Goal: Transaction & Acquisition: Purchase product/service

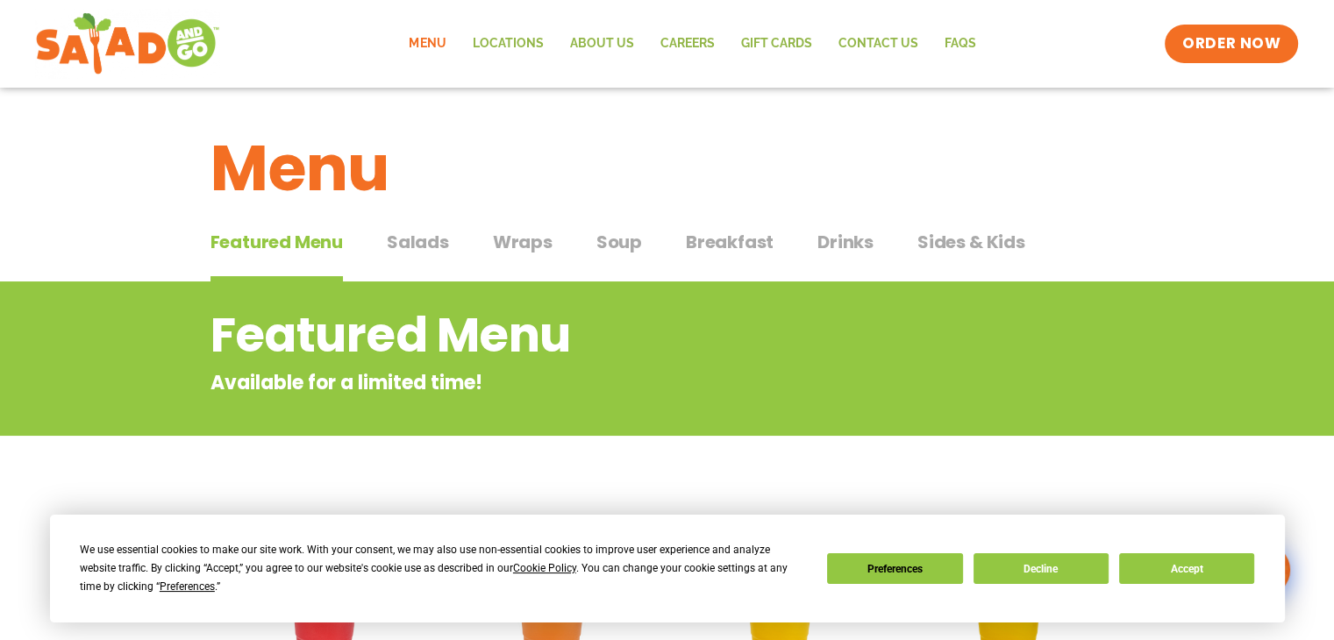
click at [415, 243] on span "Salads" at bounding box center [418, 242] width 62 height 26
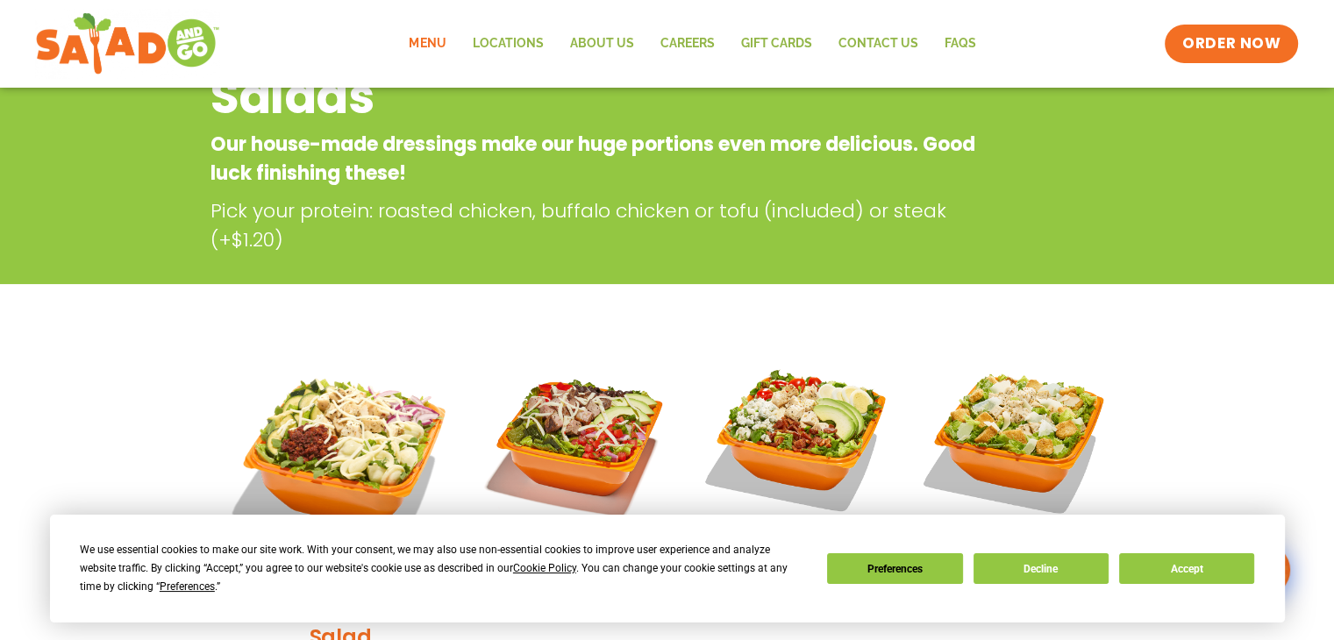
scroll to position [351, 0]
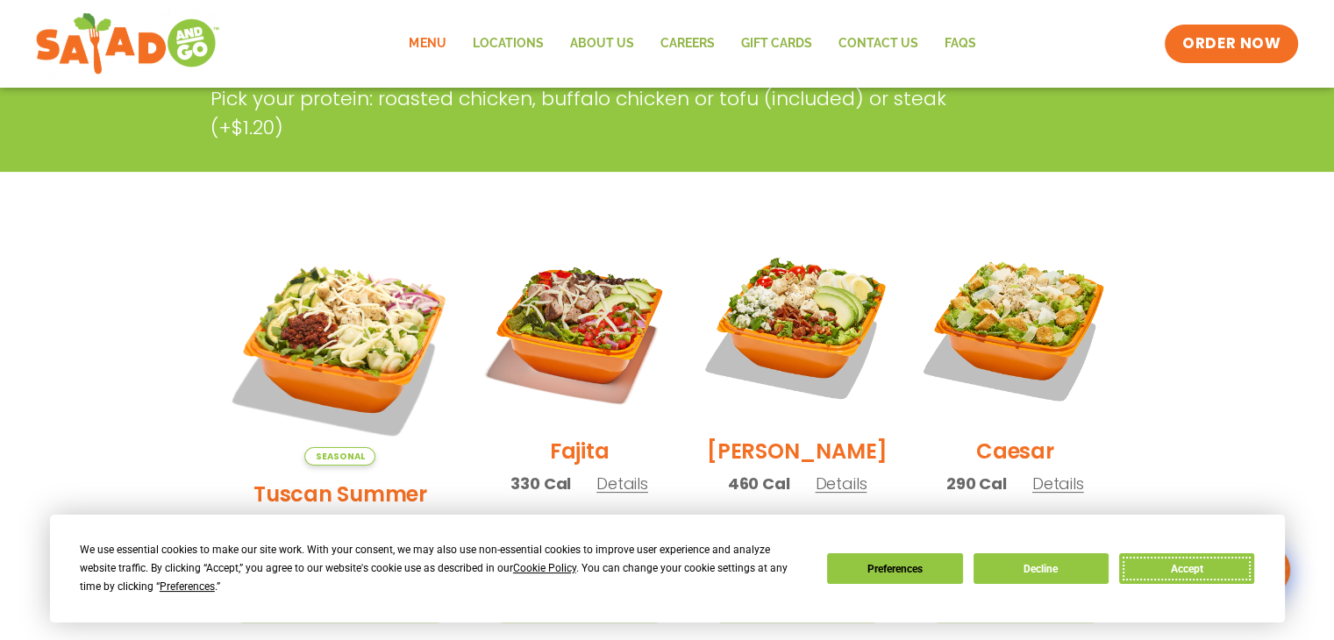
click at [1185, 563] on button "Accept" at bounding box center [1186, 568] width 135 height 31
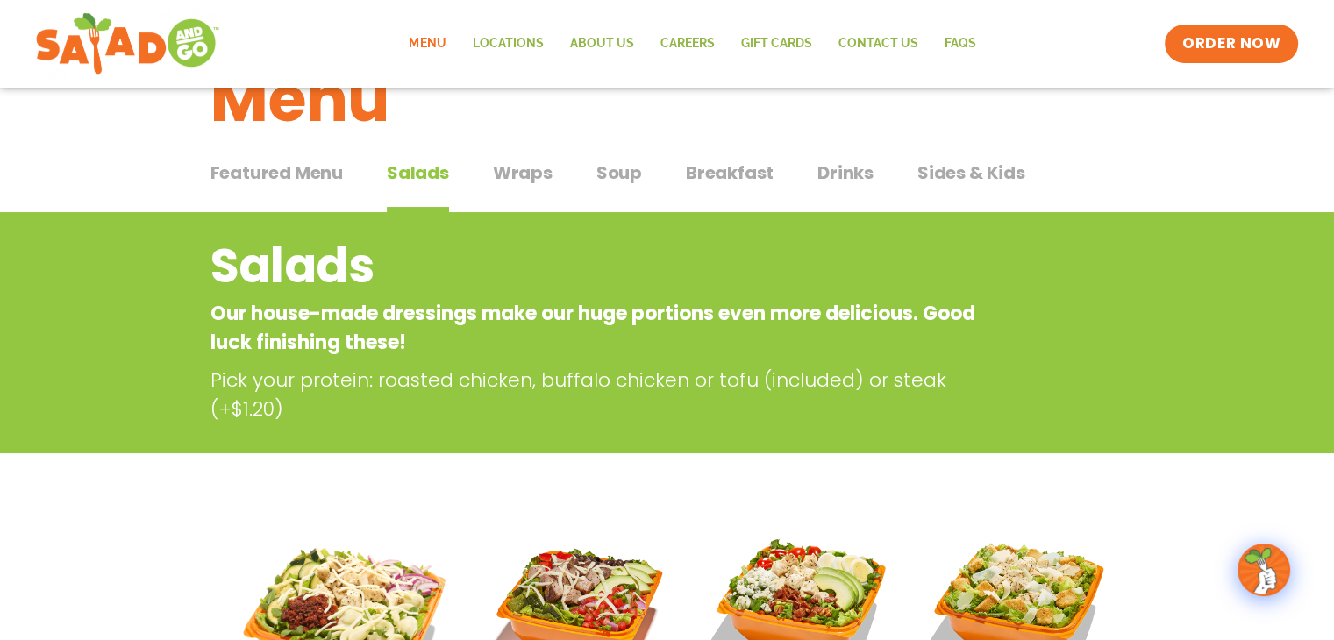
scroll to position [0, 0]
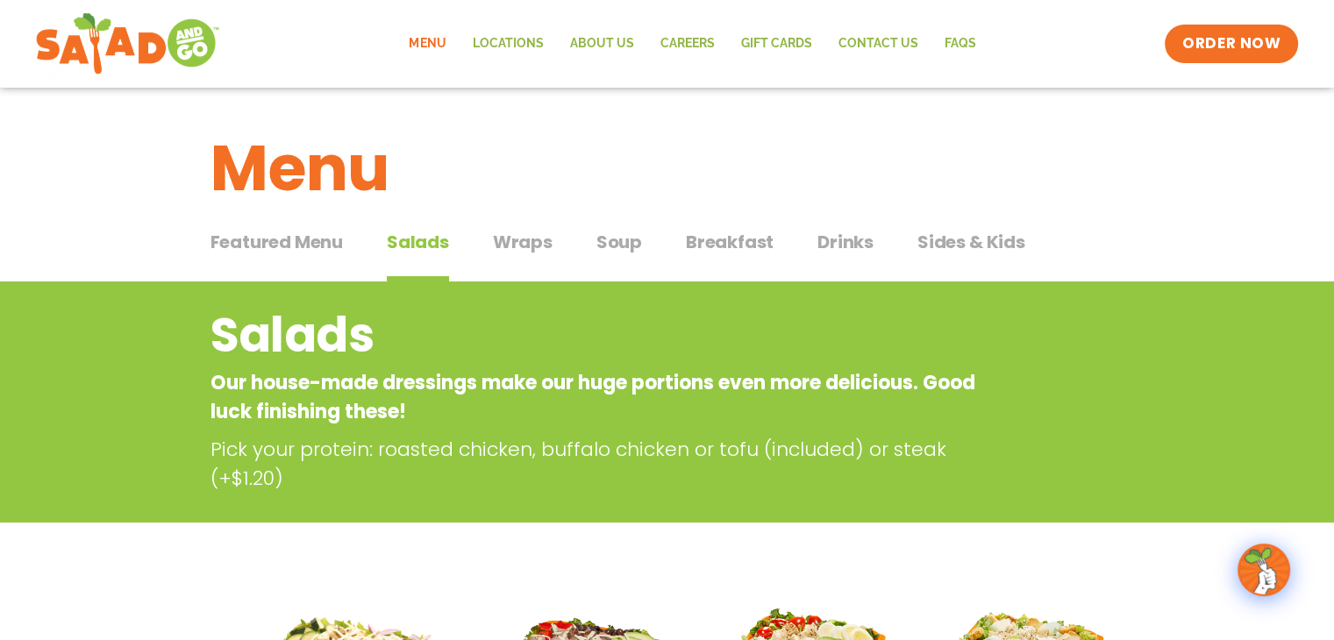
click at [727, 244] on span "Breakfast" at bounding box center [730, 242] width 88 height 26
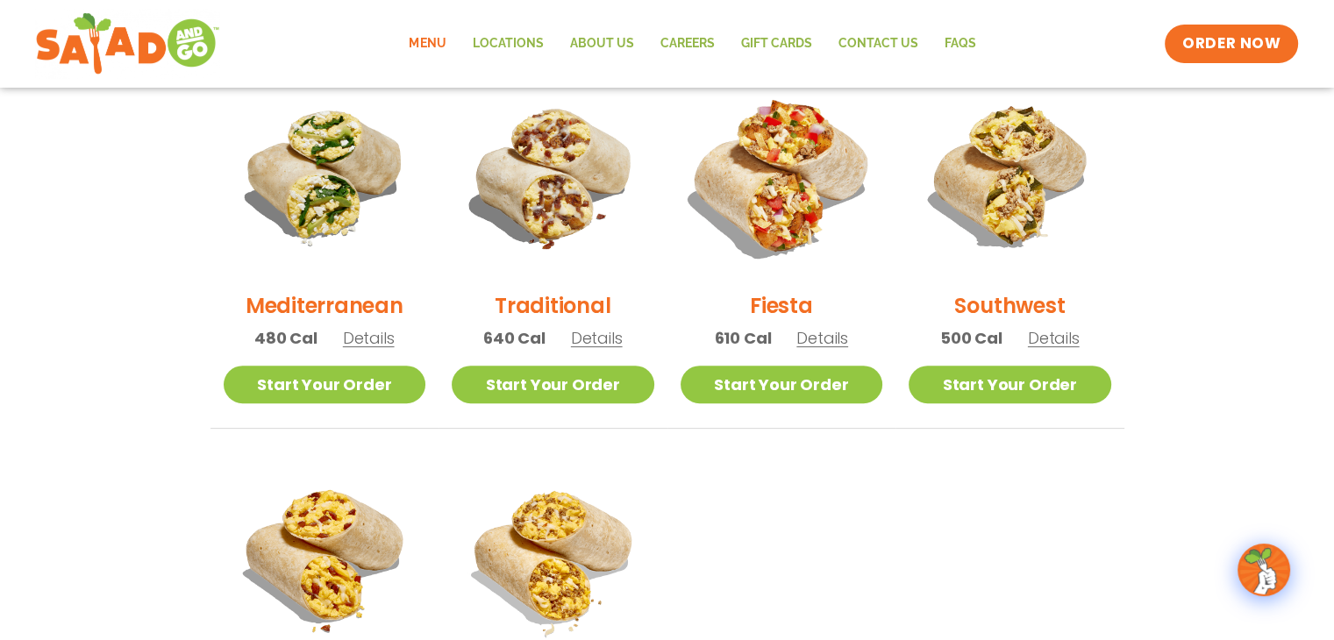
scroll to position [438, 0]
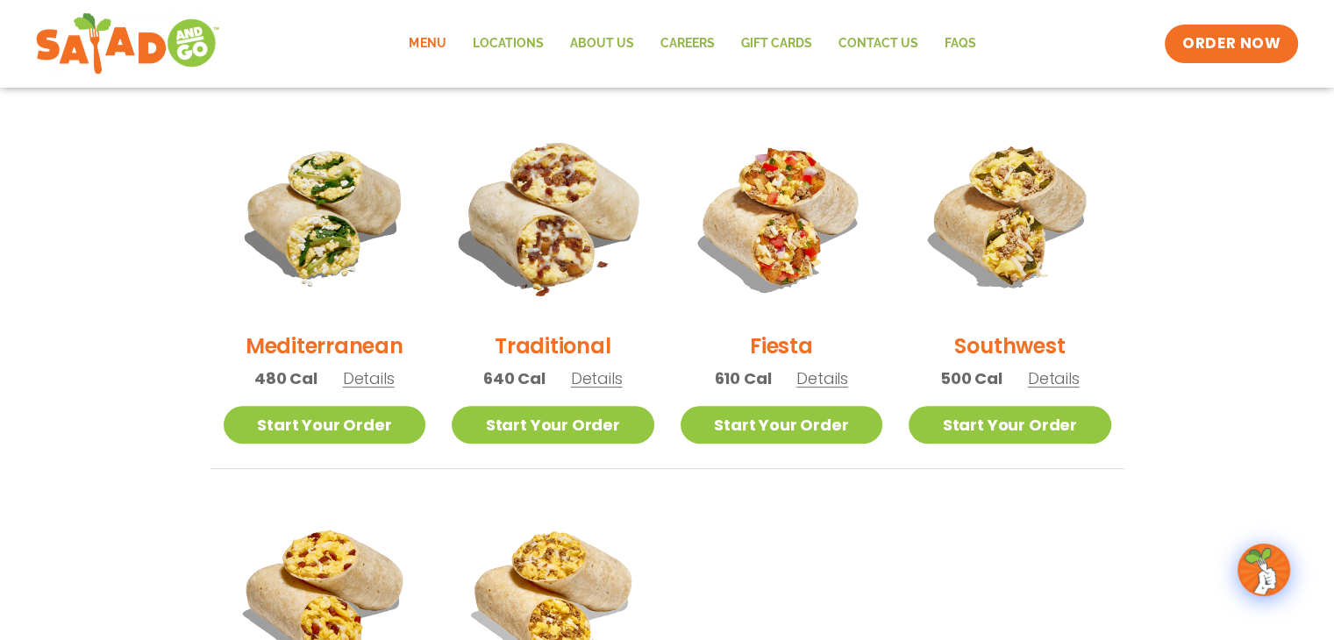
click at [526, 288] on img at bounding box center [553, 216] width 238 height 238
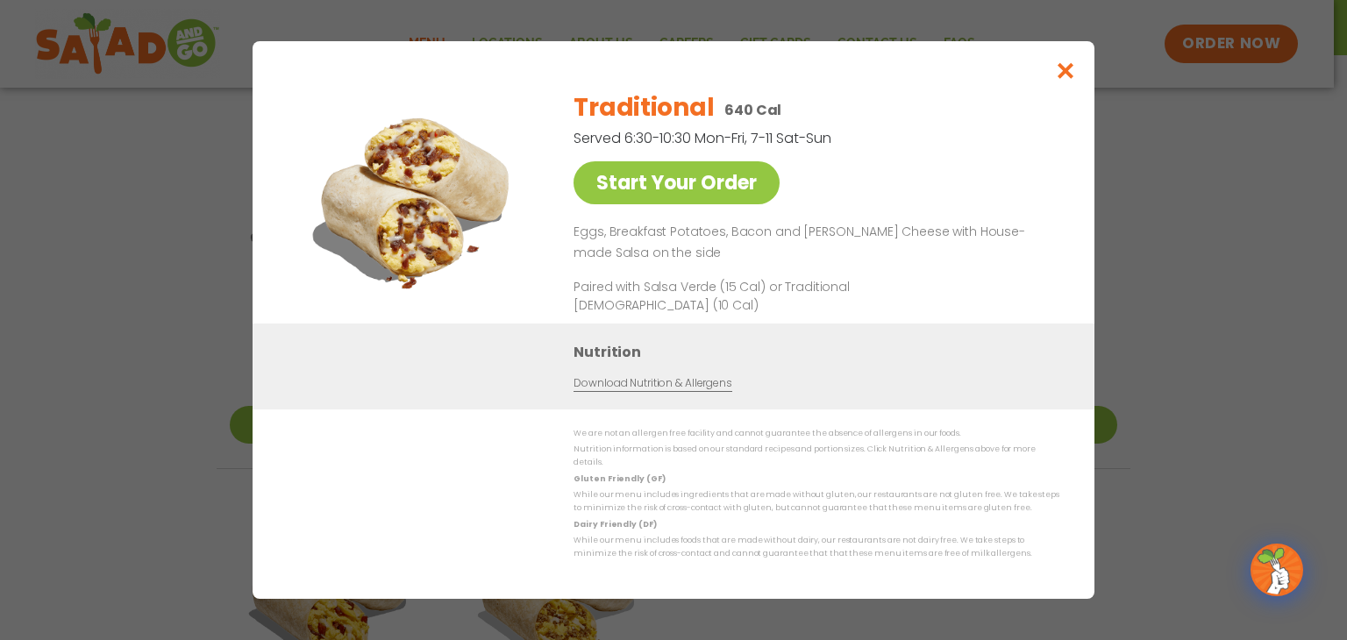
drag, startPoint x: 355, startPoint y: 139, endPoint x: 353, endPoint y: 164, distance: 24.6
click at [355, 140] on img at bounding box center [415, 199] width 246 height 246
click at [1080, 52] on button "Close modal" at bounding box center [1065, 70] width 57 height 59
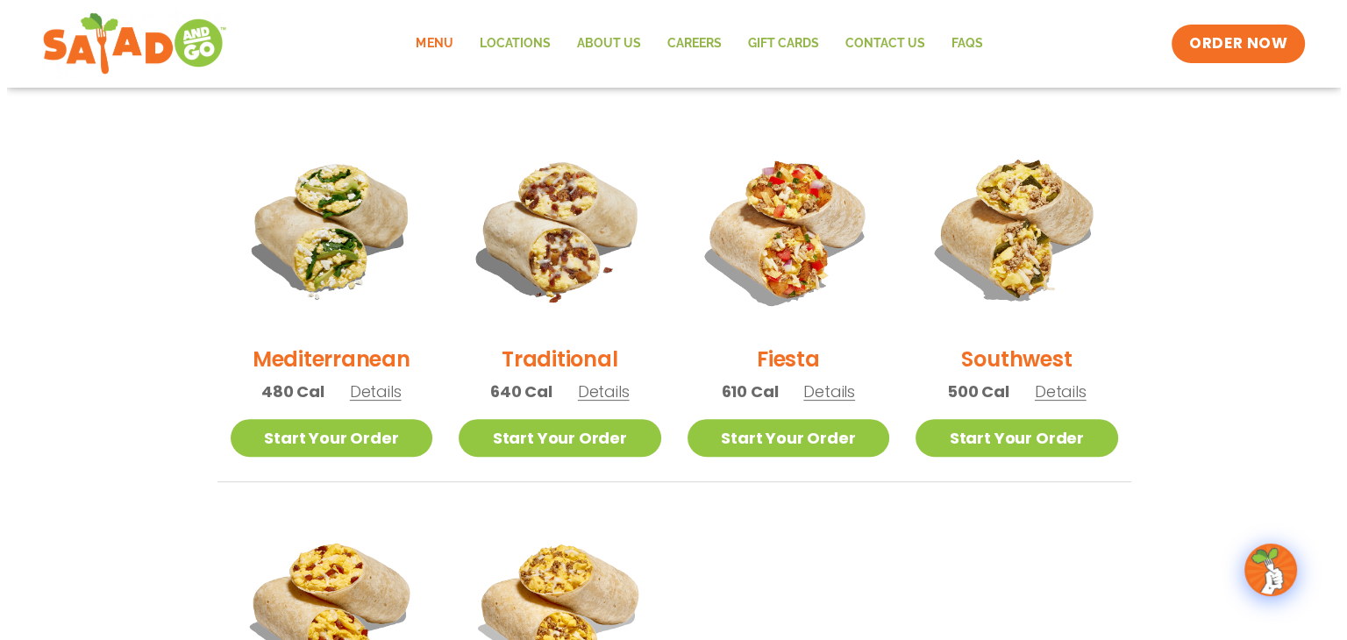
scroll to position [351, 0]
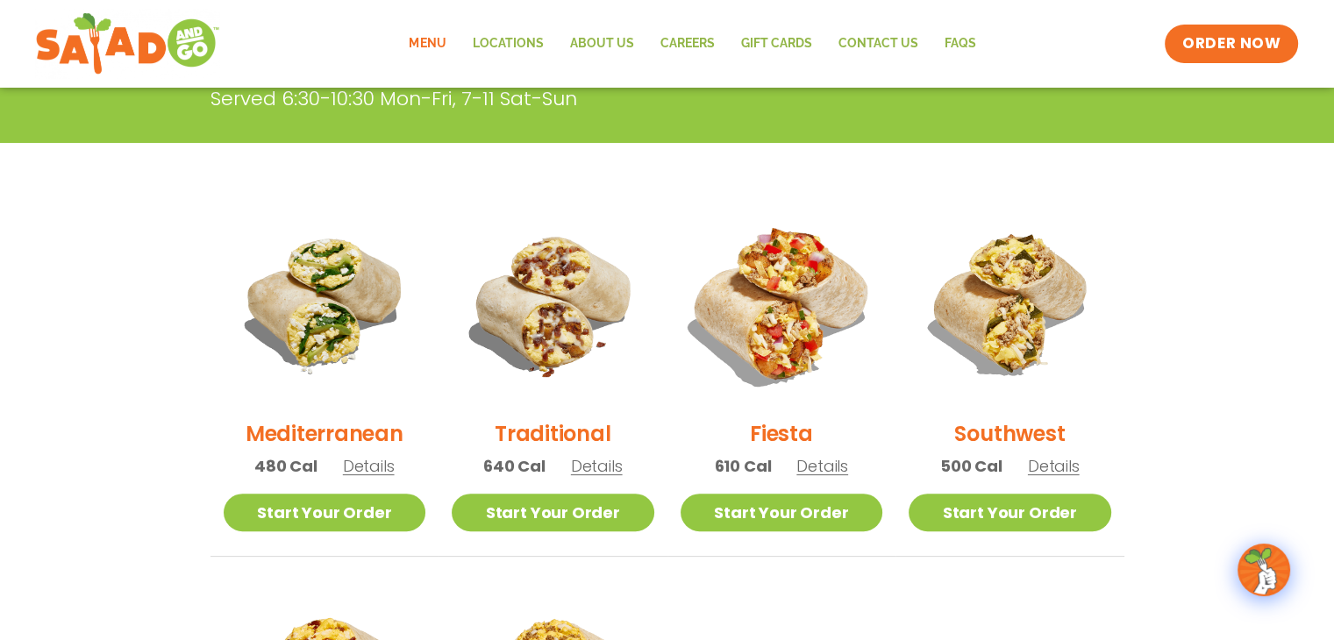
click at [767, 338] on img at bounding box center [781, 304] width 238 height 238
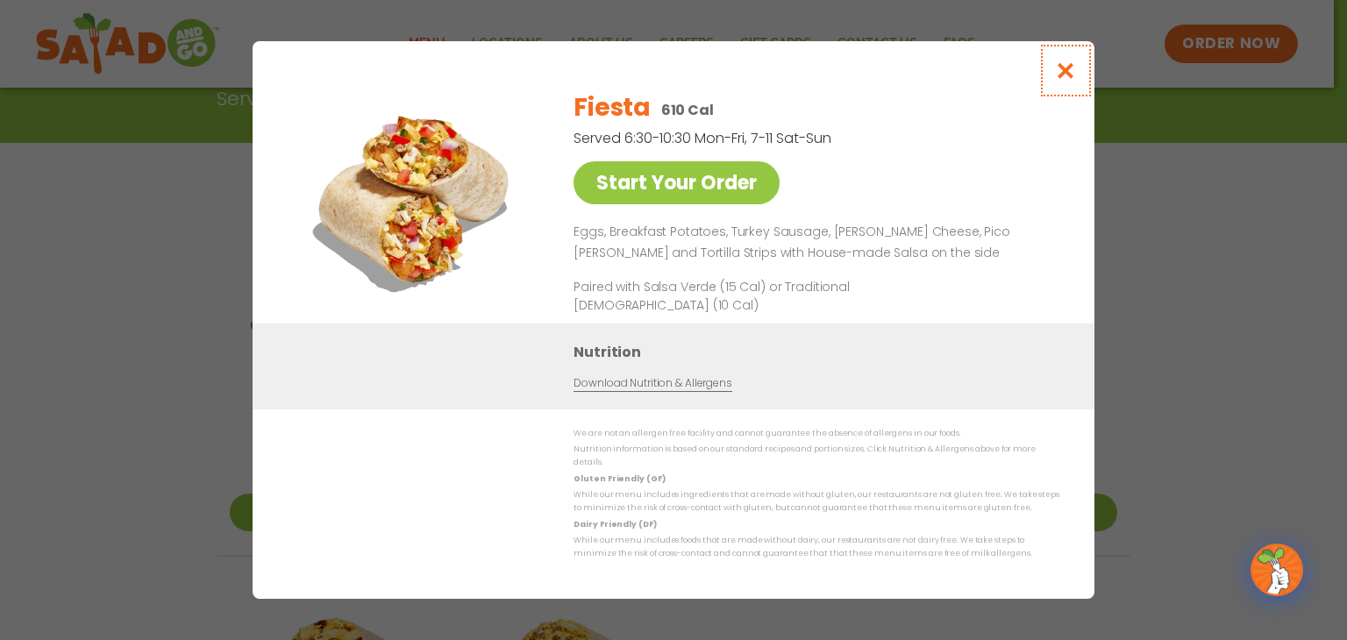
click at [1063, 71] on icon "Close modal" at bounding box center [1066, 70] width 22 height 18
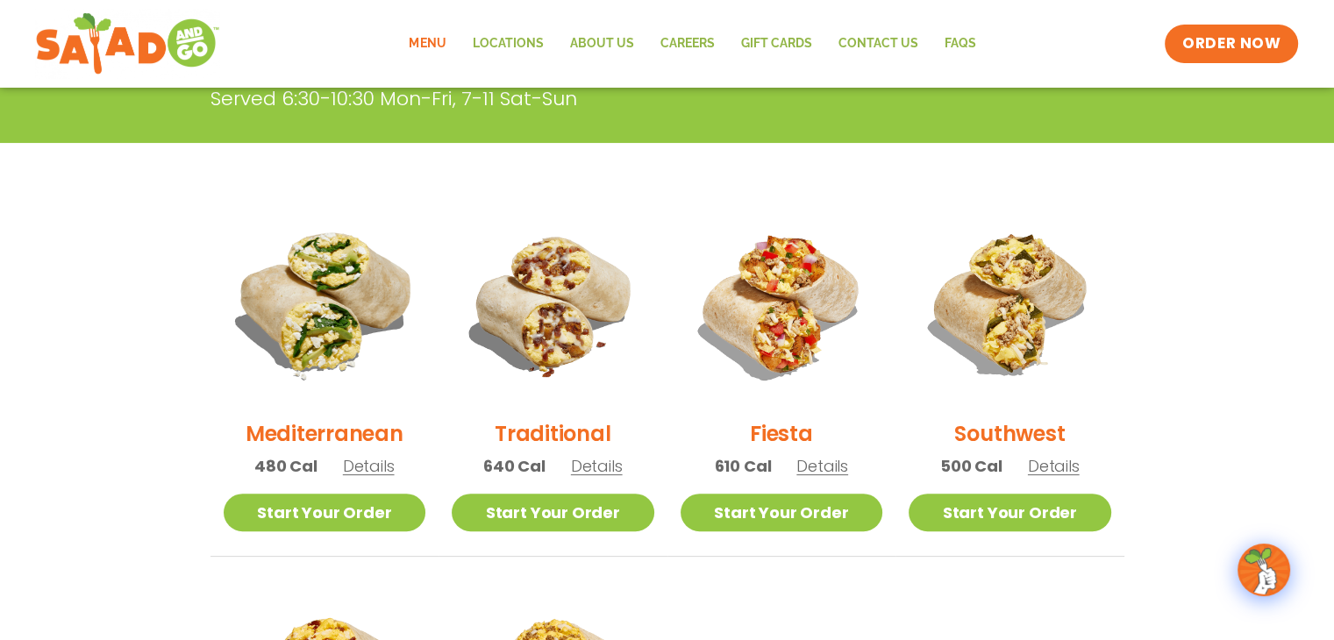
click at [308, 310] on img at bounding box center [324, 304] width 238 height 238
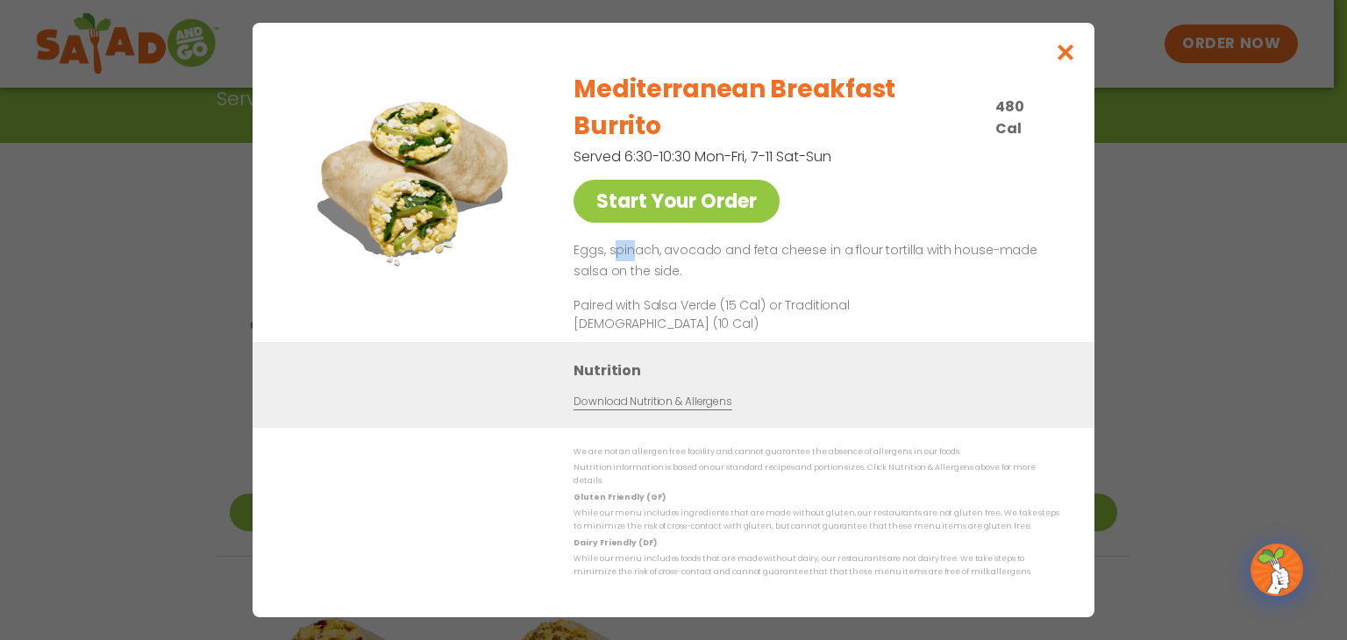
drag, startPoint x: 616, startPoint y: 237, endPoint x: 638, endPoint y: 242, distance: 22.5
click at [638, 242] on p "Eggs, spinach, avocado and feta cheese in a flour tortilla with house-made sals…" at bounding box center [812, 261] width 479 height 42
drag, startPoint x: 638, startPoint y: 242, endPoint x: 651, endPoint y: 244, distance: 12.4
click at [639, 242] on p "Eggs, spinach, avocado and feta cheese in a flour tortilla with house-made sals…" at bounding box center [812, 261] width 479 height 42
click at [693, 253] on p "Eggs, spinach, avocado and feta cheese in a flour tortilla with house-made sals…" at bounding box center [812, 261] width 479 height 42
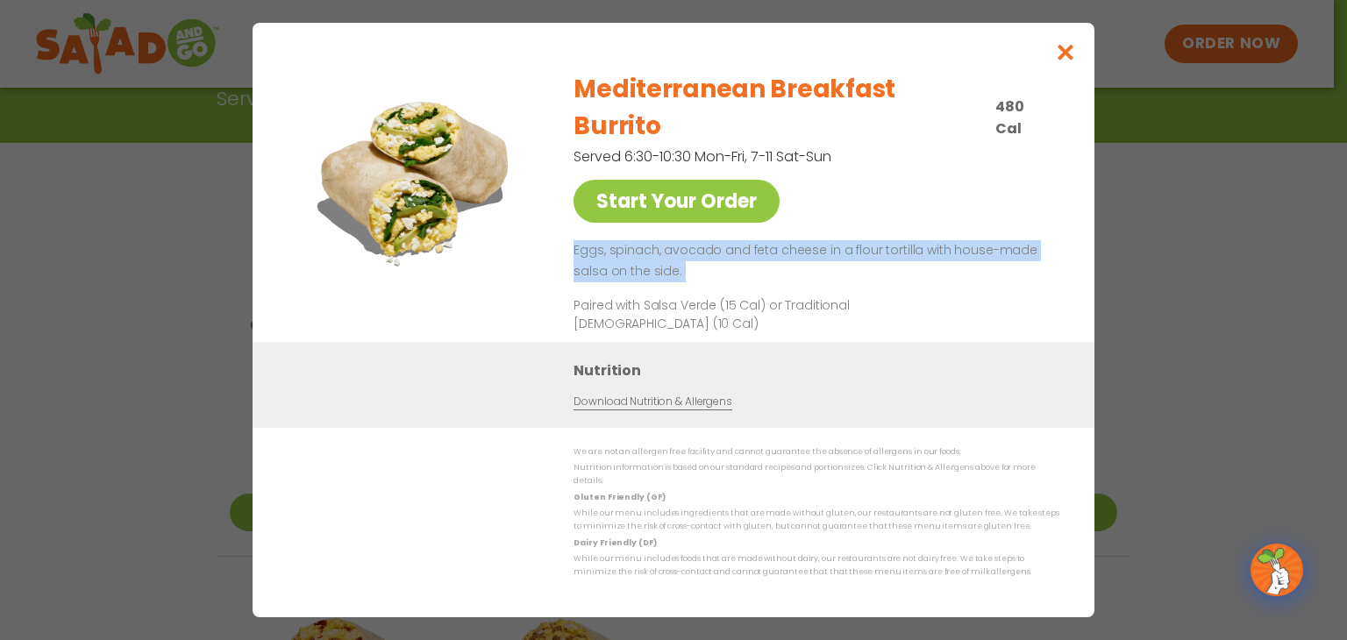
drag, startPoint x: 694, startPoint y: 253, endPoint x: 592, endPoint y: 218, distance: 108.1
click at [592, 218] on div "Mediterranean Breakfast Burrito 480 Cal Served 6:30-10:30 Mon-Fri, 7-11 Sat-Sun…" at bounding box center [812, 200] width 479 height 284
click at [681, 256] on p "Eggs, spinach, avocado and feta cheese in a flour tortilla with house-made sals…" at bounding box center [812, 261] width 479 height 42
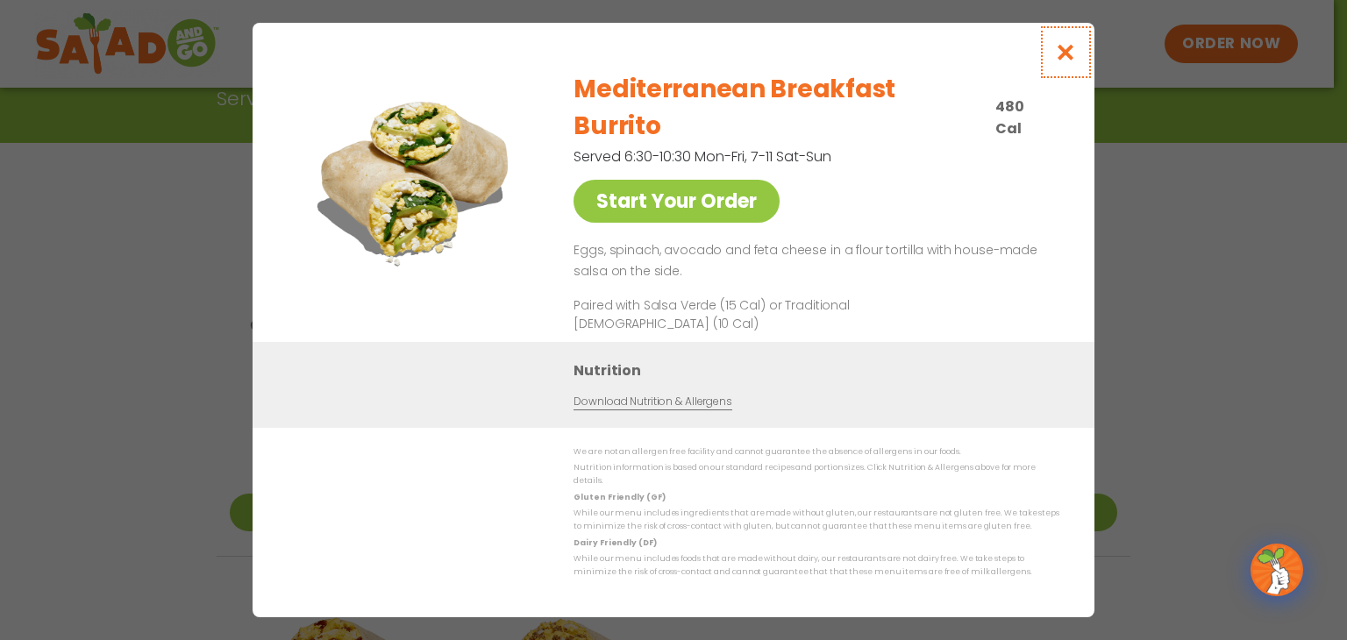
click at [1067, 61] on icon "Close modal" at bounding box center [1066, 52] width 22 height 18
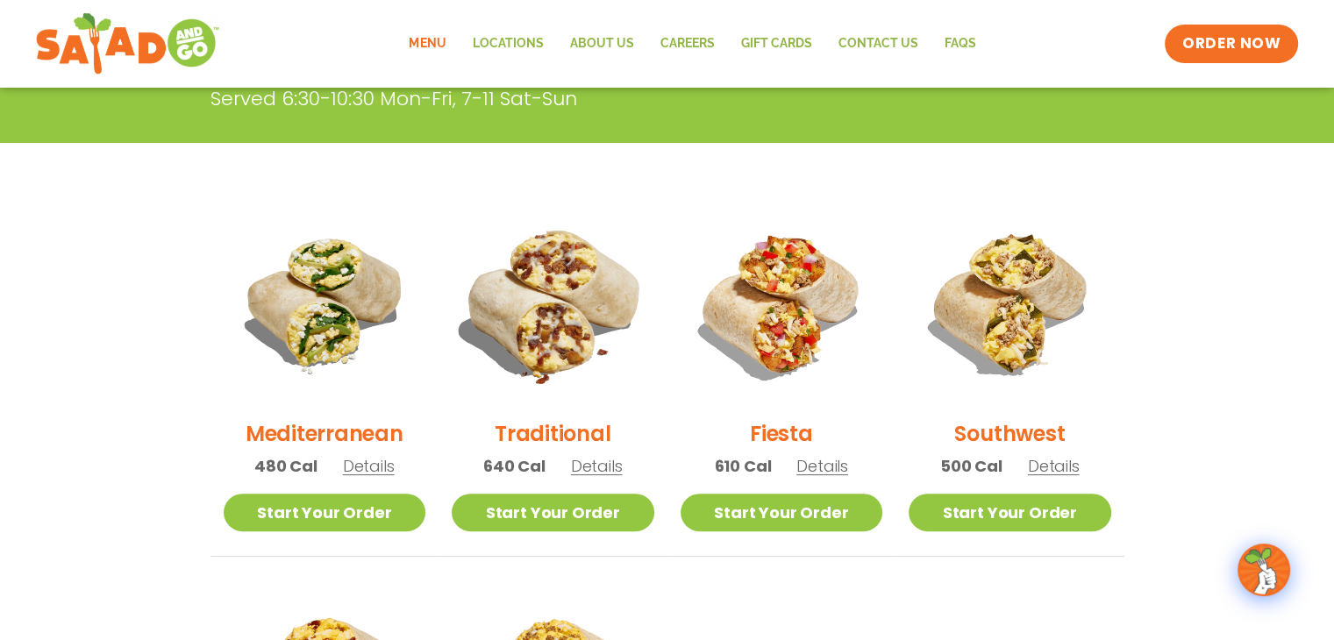
click at [557, 342] on img at bounding box center [553, 304] width 238 height 238
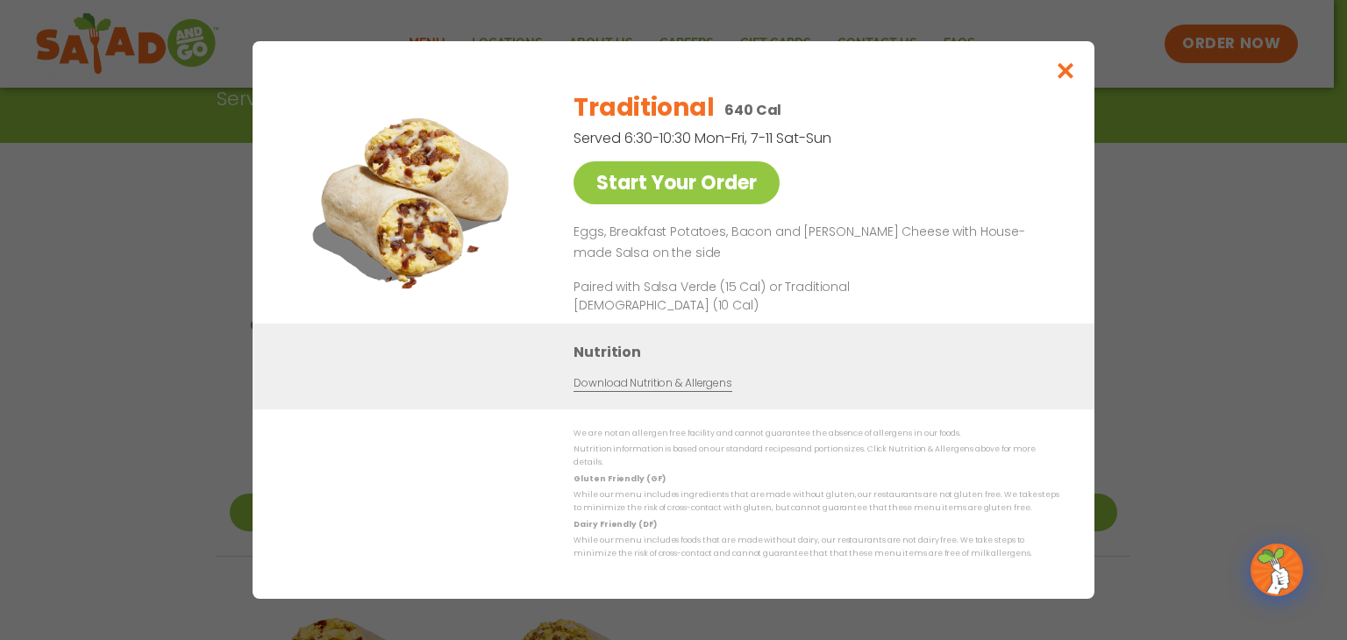
click at [642, 264] on p "Eggs, Breakfast Potatoes, Bacon and [PERSON_NAME] Cheese with House-made Salsa …" at bounding box center [812, 243] width 479 height 42
click at [683, 177] on link "Start Your Order" at bounding box center [676, 182] width 206 height 43
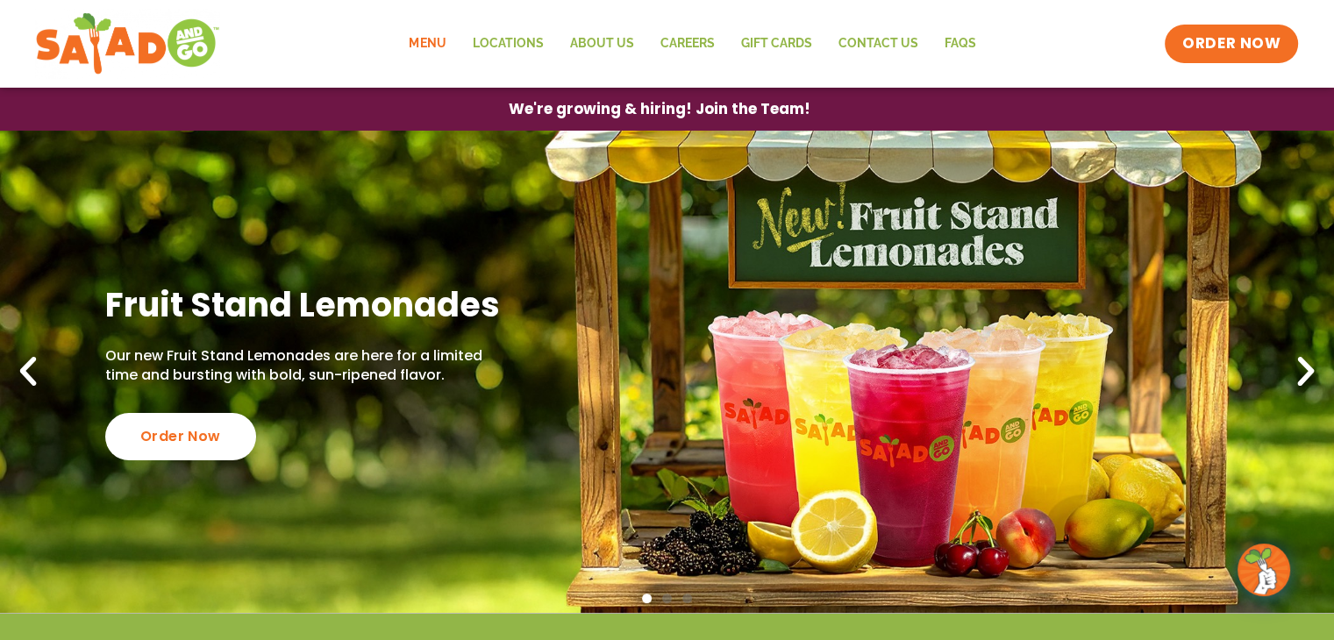
click at [400, 26] on link "Menu" at bounding box center [426, 44] width 63 height 40
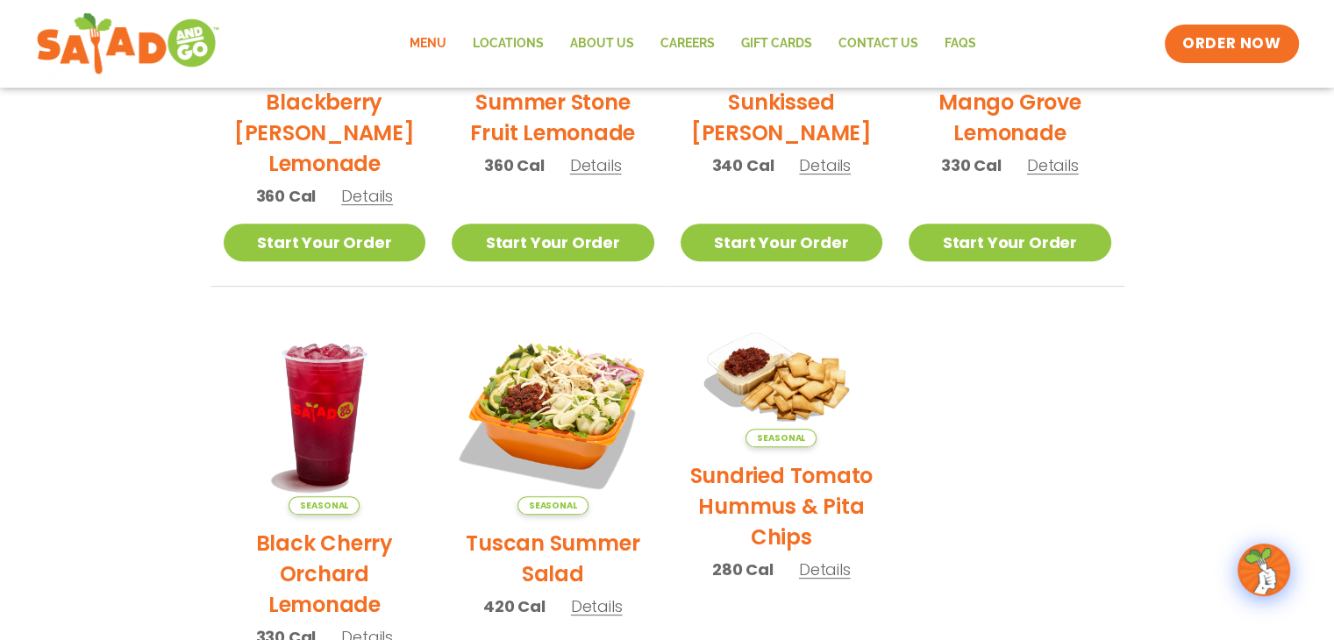
scroll to position [614, 0]
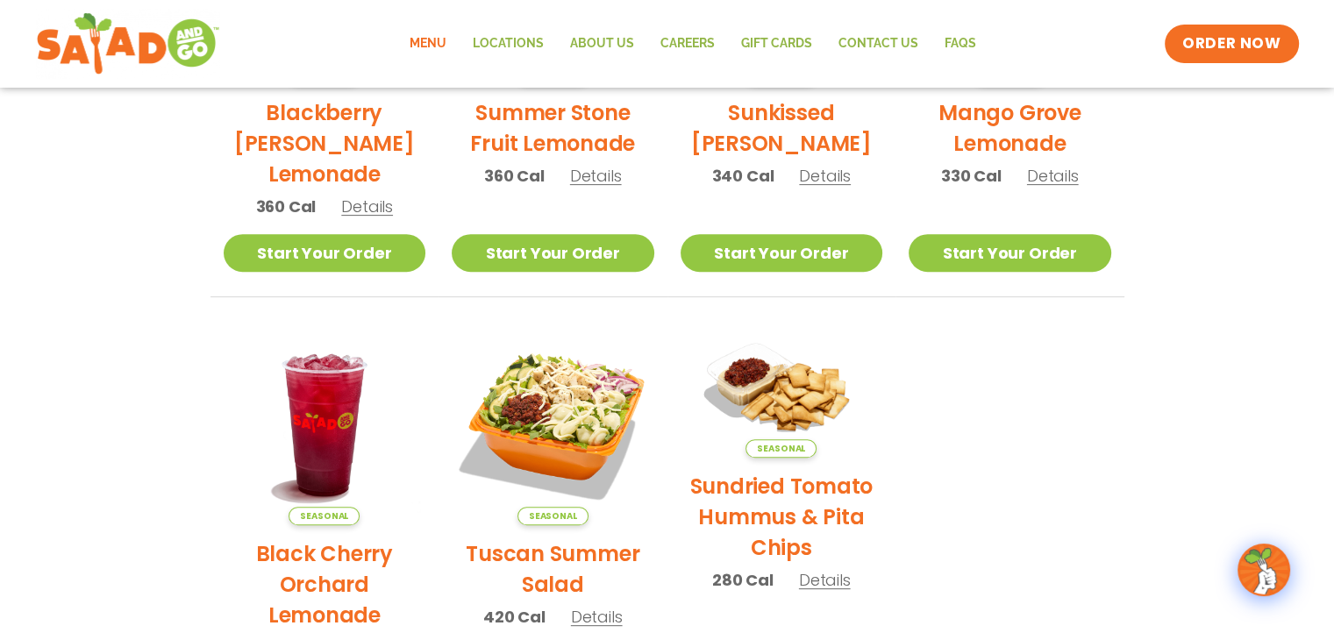
click at [488, 11] on div "Menu Locations About Us Careers GIFT CARDS Contact Us FAQs Menu Menu Locations …" at bounding box center [667, 44] width 1263 height 70
click at [497, 29] on link "Locations" at bounding box center [507, 44] width 97 height 40
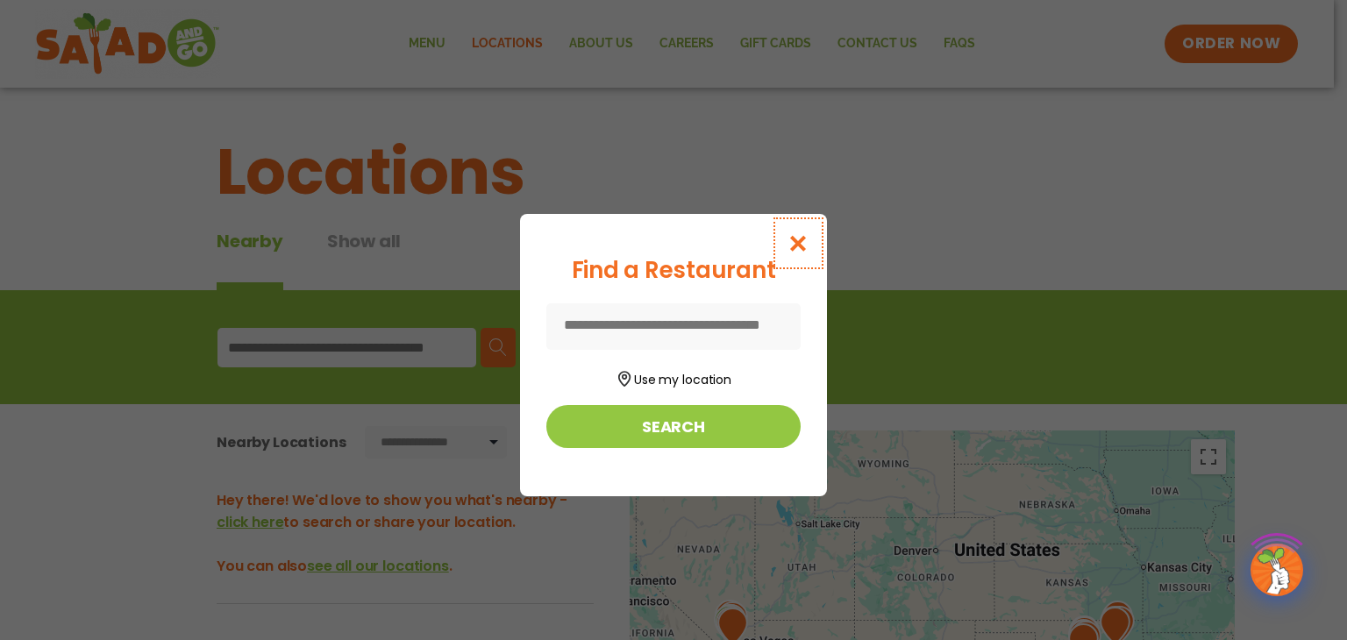
click at [795, 253] on button "Close modal" at bounding box center [798, 243] width 57 height 59
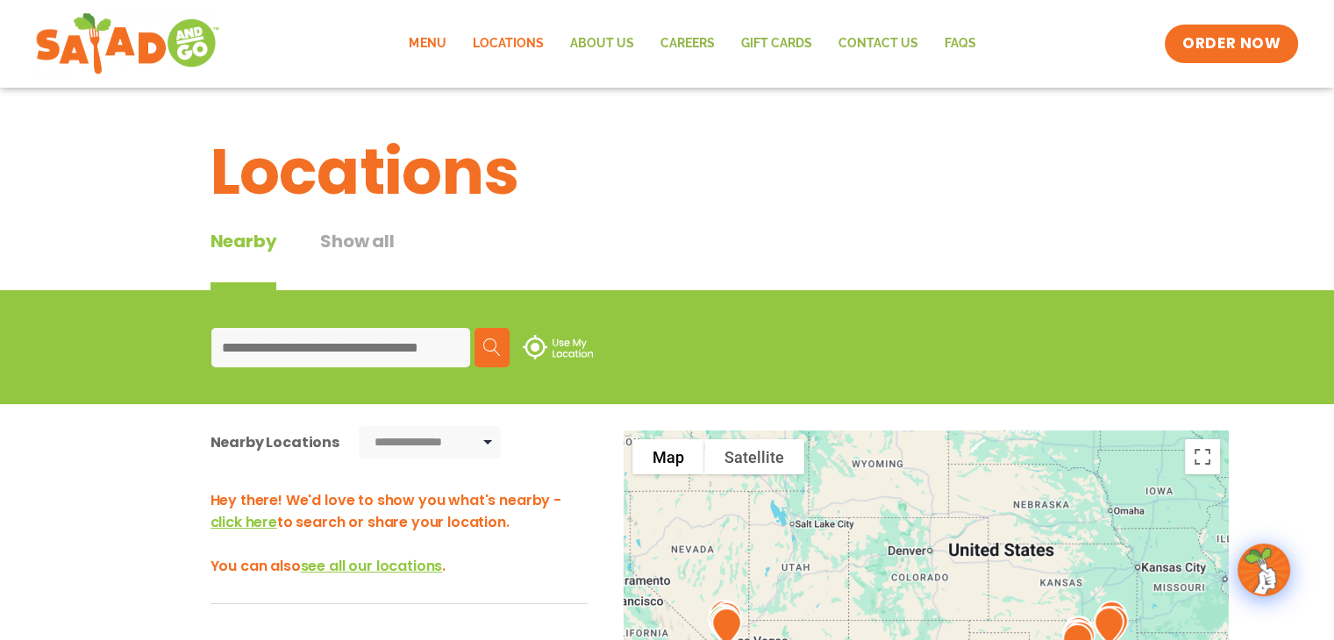
click at [416, 52] on link "Menu" at bounding box center [426, 44] width 63 height 40
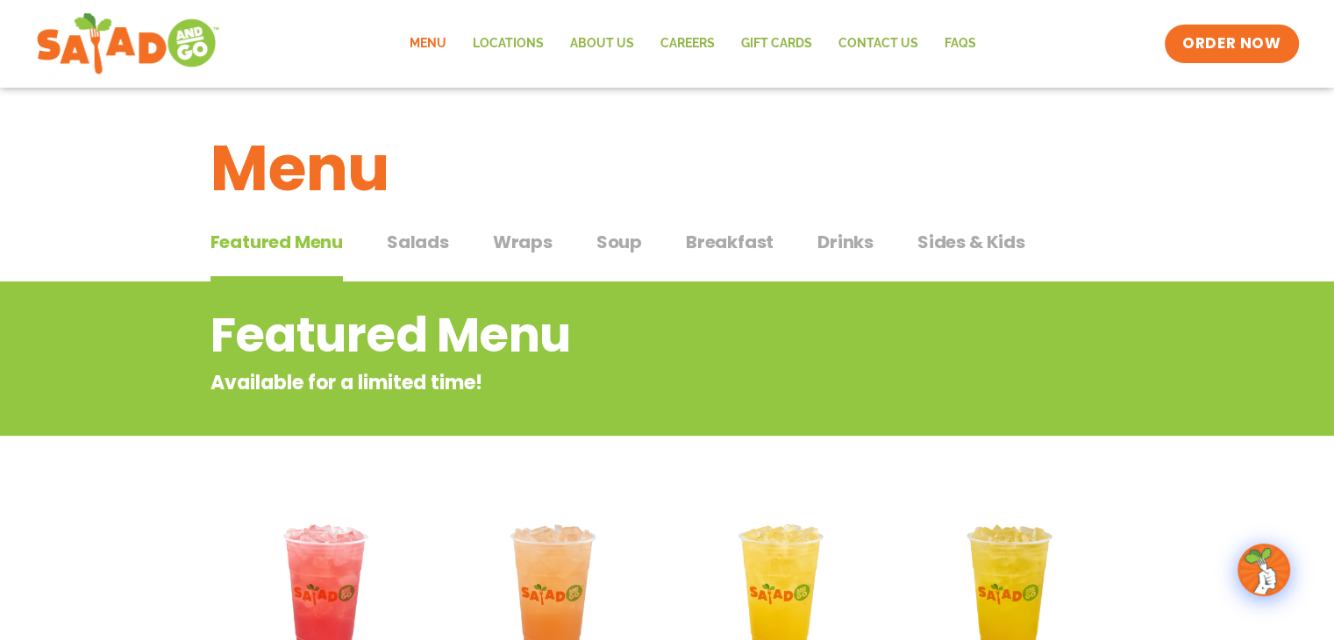
click at [431, 246] on span "Salads" at bounding box center [418, 242] width 62 height 26
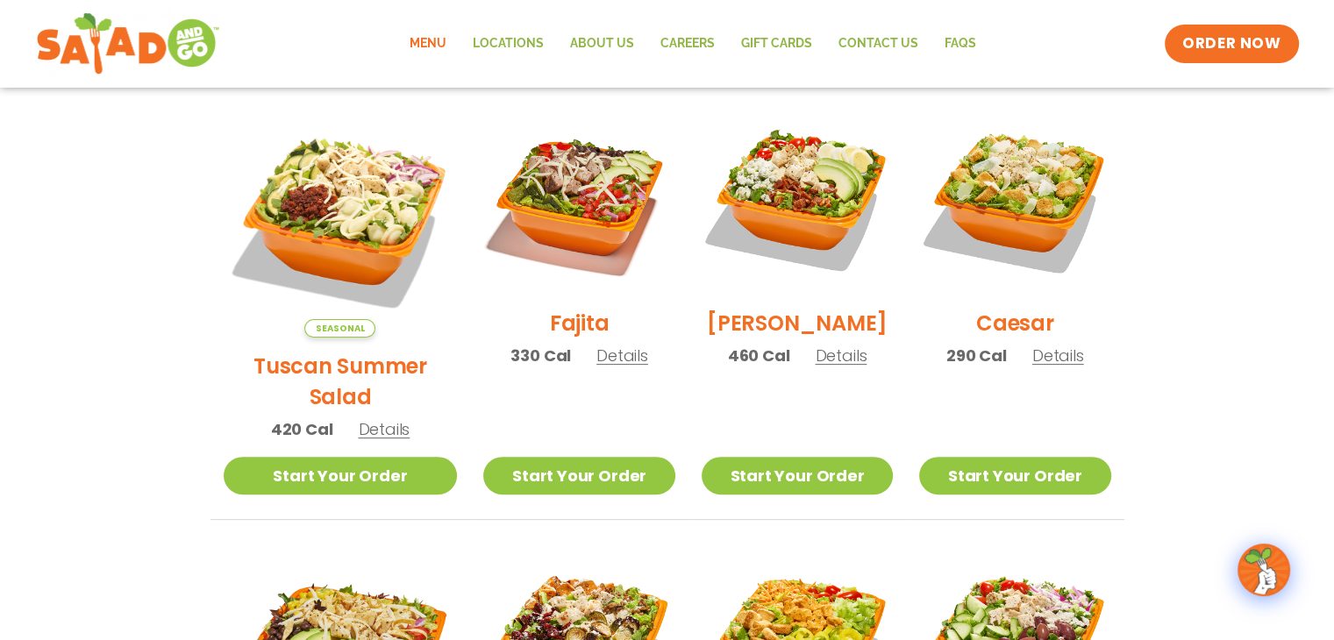
scroll to position [438, 0]
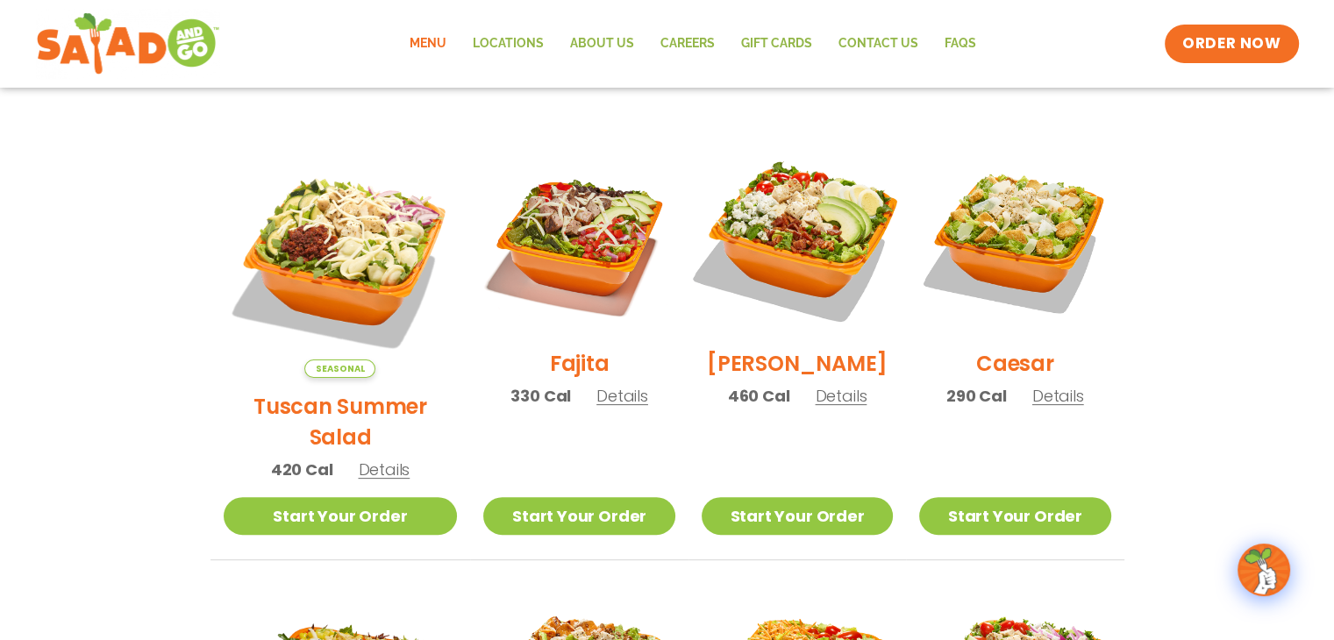
click at [845, 231] on img at bounding box center [797, 239] width 224 height 224
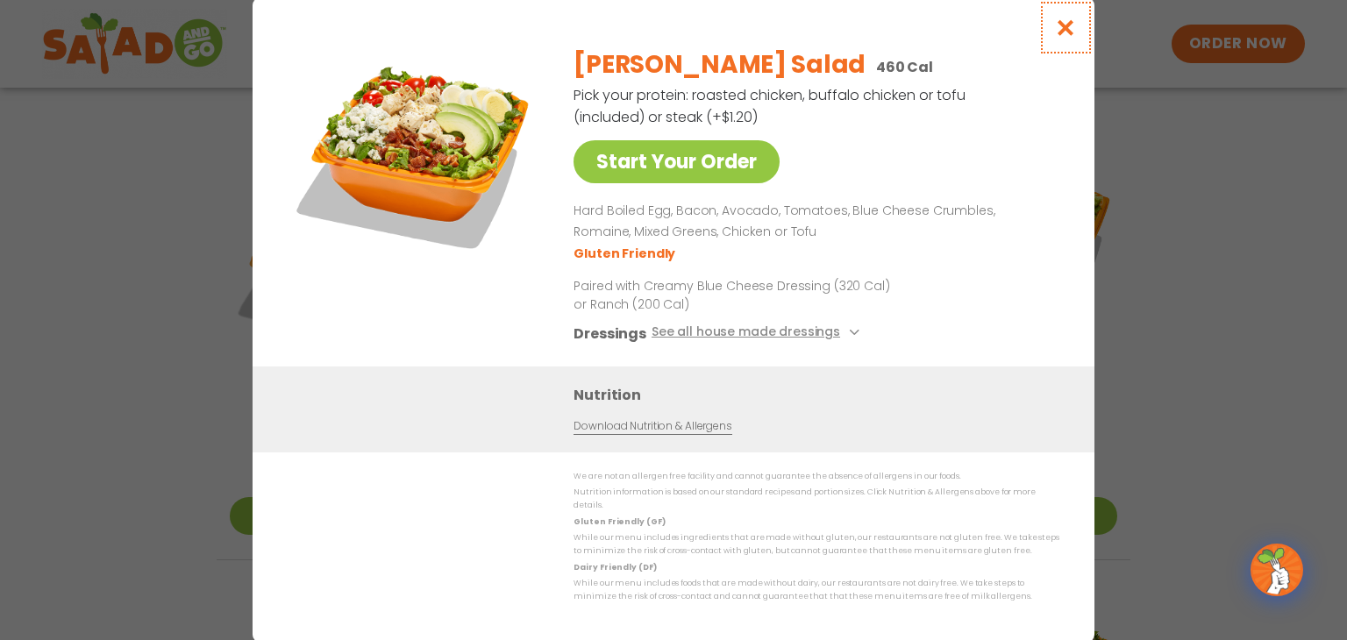
click at [1051, 37] on button "Close modal" at bounding box center [1065, 27] width 57 height 59
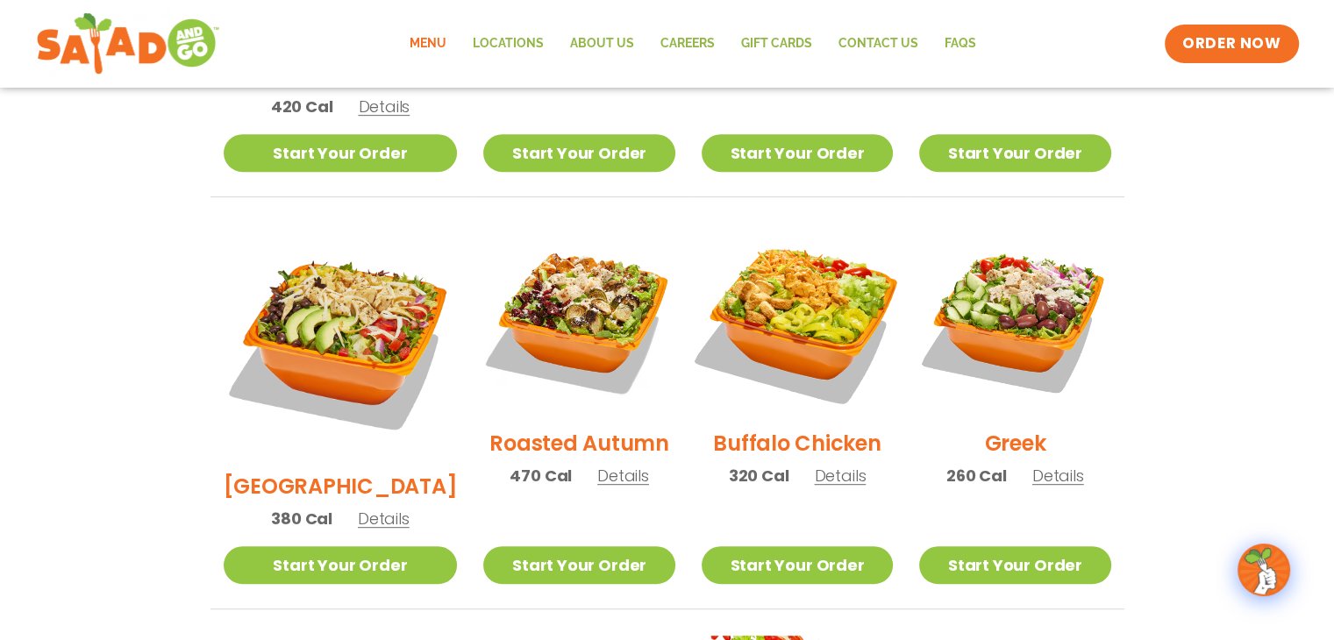
scroll to position [877, 0]
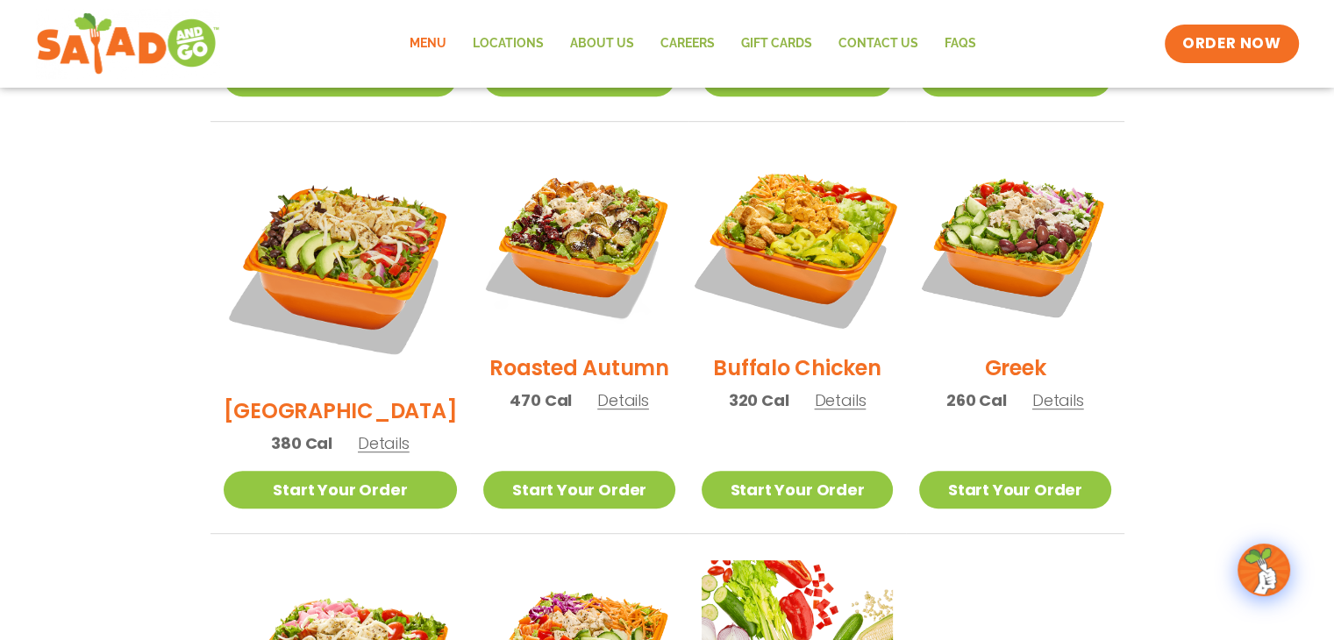
click at [747, 250] on img at bounding box center [797, 244] width 224 height 224
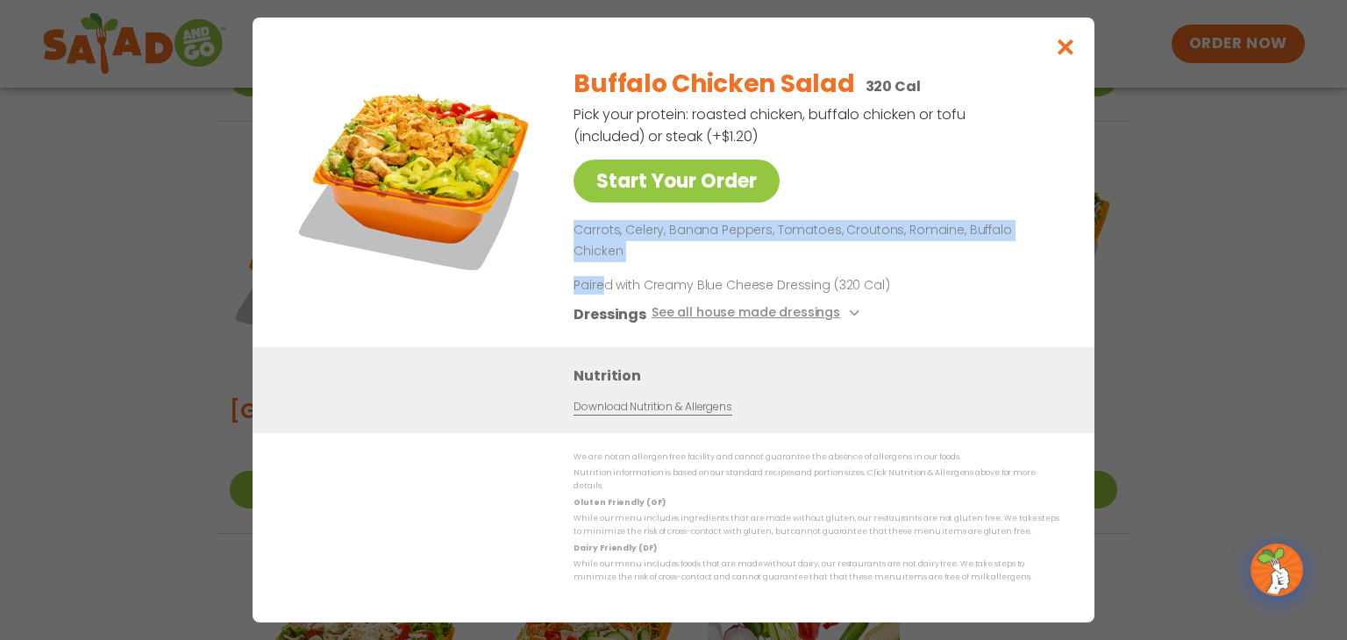
drag, startPoint x: 572, startPoint y: 248, endPoint x: 606, endPoint y: 264, distance: 37.7
click at [606, 264] on div "Start Your Order Buffalo Chicken Salad 320 Cal Pick your protein: roasted chick…" at bounding box center [674, 200] width 772 height 295
click at [606, 264] on div "Buffalo Chicken Salad 320 Cal Pick your protein: roasted chicken, buffalo chick…" at bounding box center [812, 200] width 479 height 295
drag, startPoint x: 574, startPoint y: 245, endPoint x: 618, endPoint y: 289, distance: 62.6
click at [618, 289] on div "Start Your Order Buffalo Chicken Salad 320 Cal Pick your protein: roasted chick…" at bounding box center [674, 200] width 772 height 295
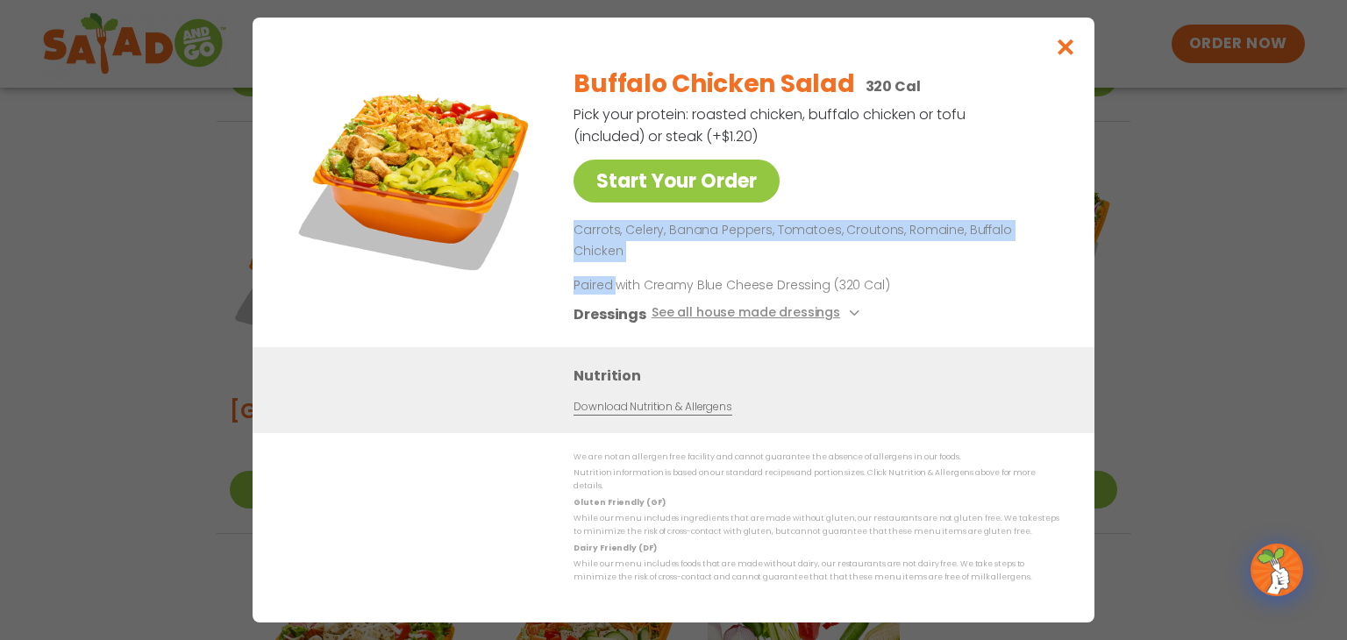
click at [618, 289] on p "Paired with Creamy Blue Cheese Dressing (320 Cal)" at bounding box center [735, 285] width 324 height 18
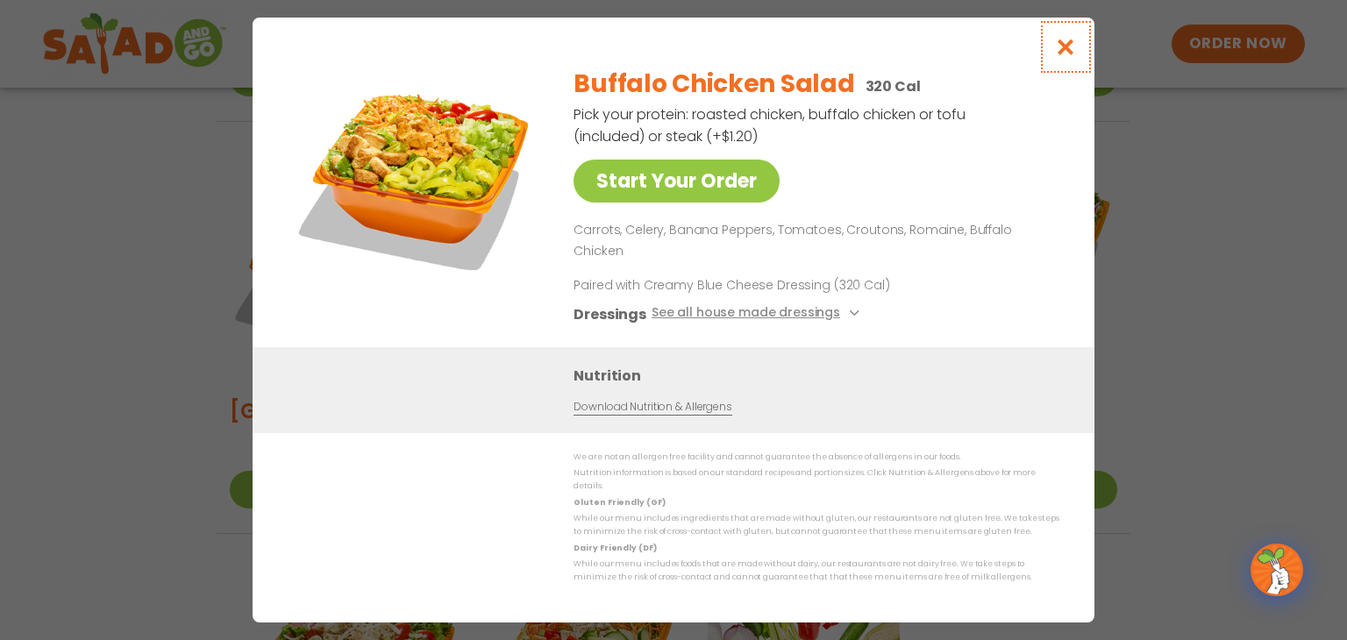
click at [1064, 46] on button "Close modal" at bounding box center [1065, 47] width 57 height 59
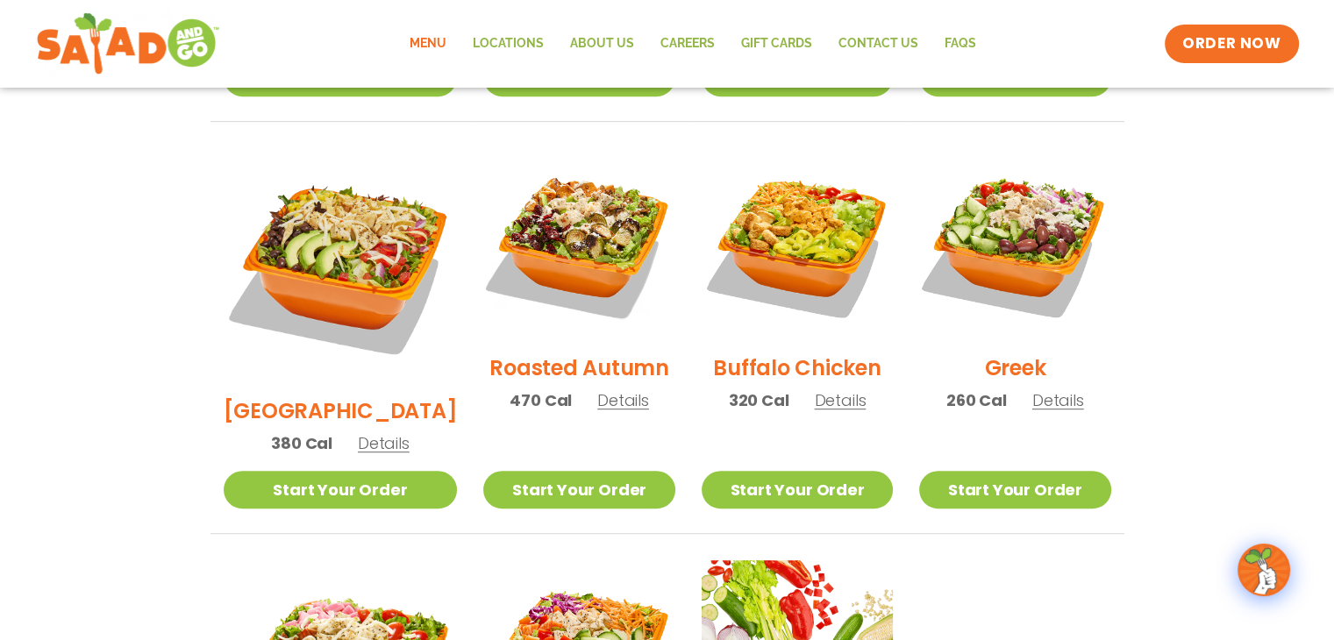
drag, startPoint x: 713, startPoint y: 145, endPoint x: 737, endPoint y: 154, distance: 25.6
click at [713, 148] on img at bounding box center [796, 243] width 191 height 191
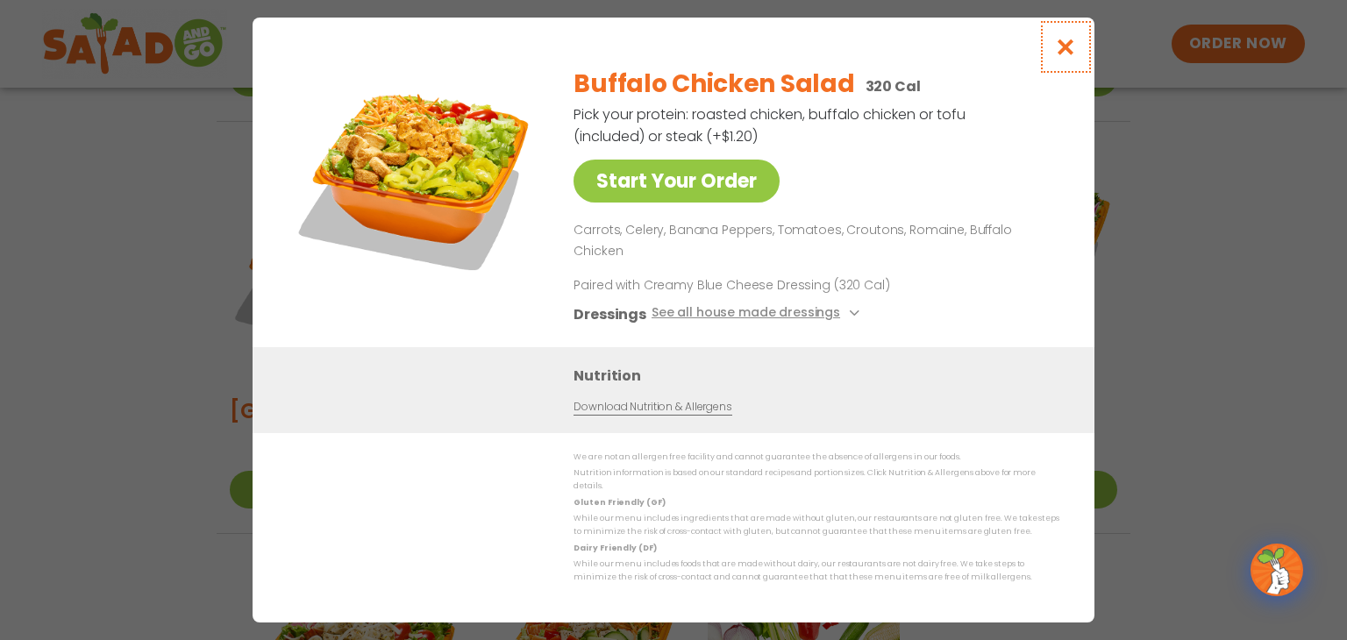
click at [1056, 75] on button "Close modal" at bounding box center [1065, 47] width 57 height 59
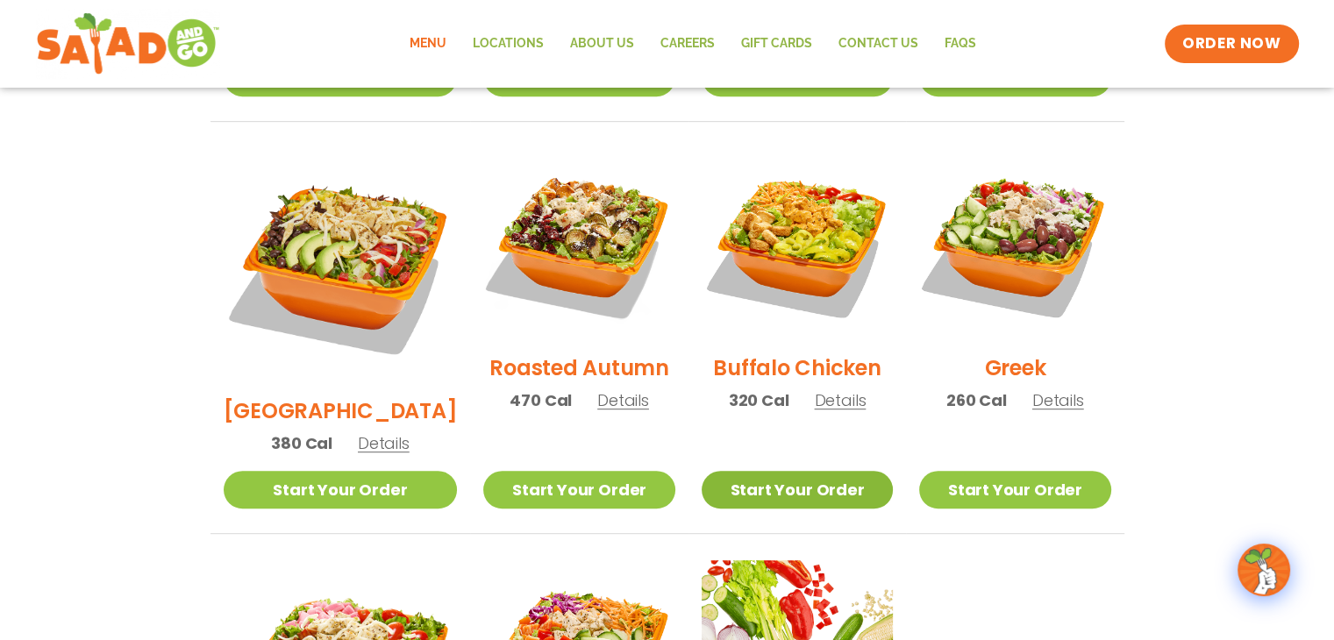
click at [811, 471] on link "Start Your Order" at bounding box center [796, 490] width 191 height 38
